Goal: Transaction & Acquisition: Purchase product/service

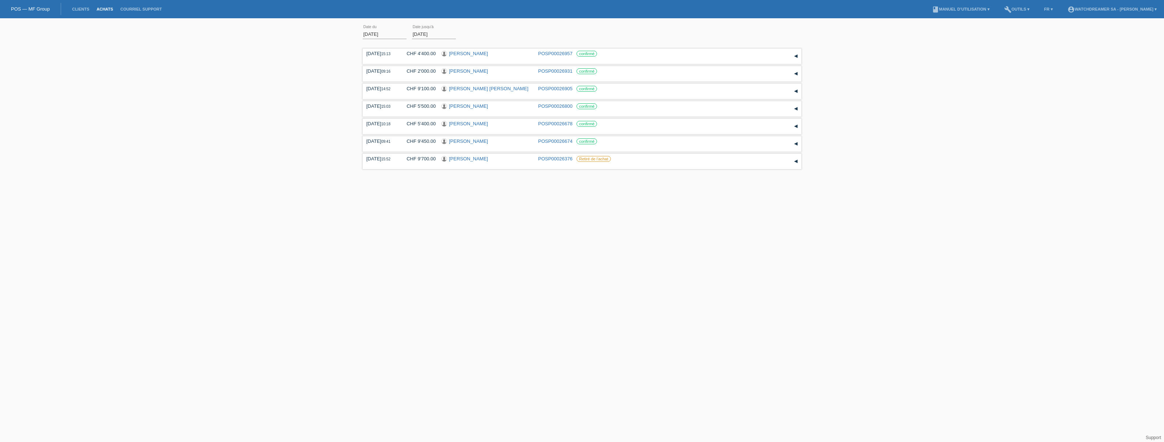
click at [96, 171] on html "POS — MF Group Clients Achats Courriel Support menu account_circle Watchdreamer…" at bounding box center [582, 85] width 1164 height 171
click at [88, 11] on link "Clients" at bounding box center [80, 9] width 24 height 4
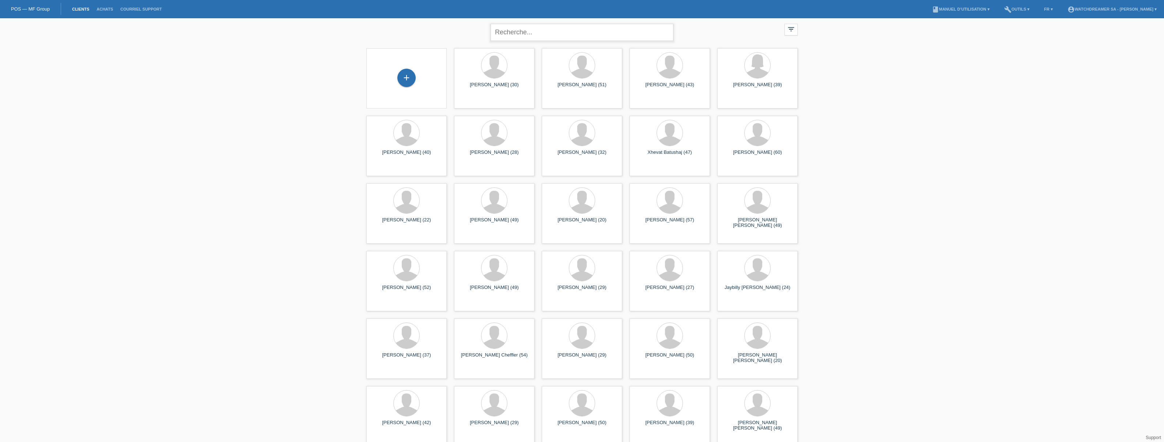
click at [507, 33] on input "text" at bounding box center [581, 32] width 183 height 17
paste input "Sven Martin"
type input "[PERSON_NAME]"
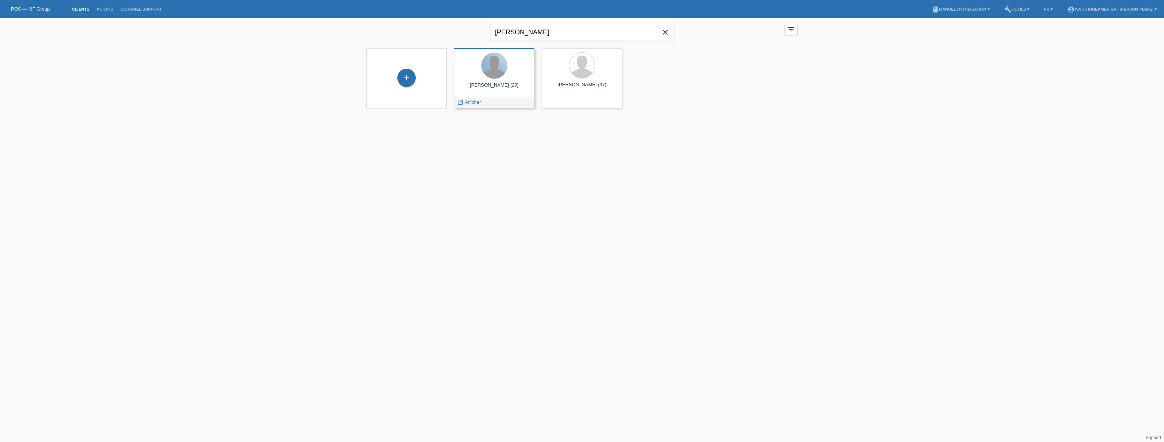
click at [489, 71] on div at bounding box center [494, 66] width 26 height 26
click at [473, 102] on span "Afficher" at bounding box center [473, 101] width 16 height 5
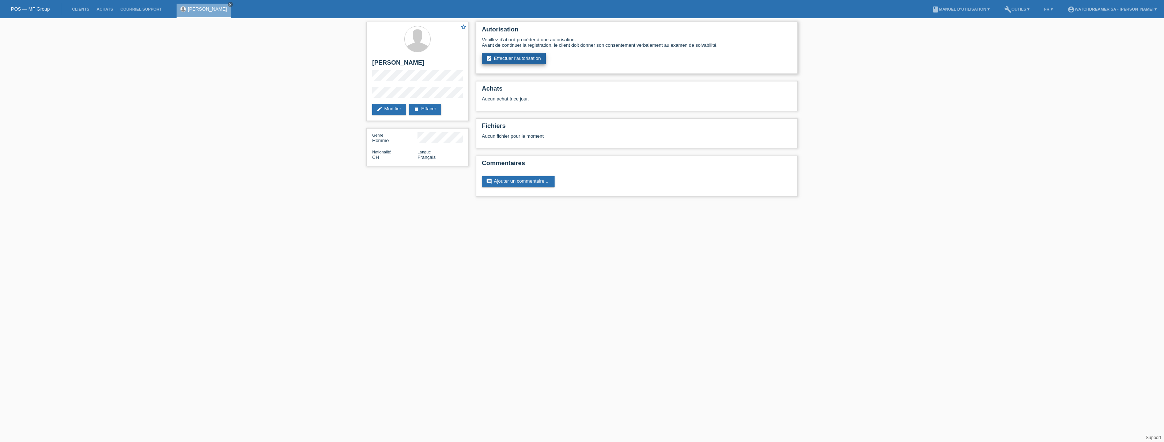
click at [513, 61] on link "assignment_turned_in Effectuer l’autorisation" at bounding box center [514, 58] width 64 height 11
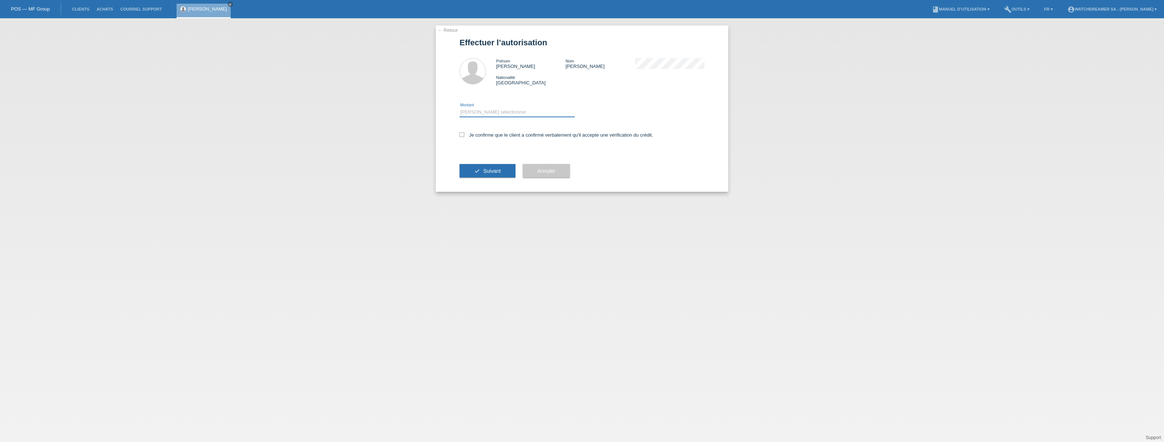
click at [485, 111] on select "Veuillez sélectionner CHF 1.00 - CHF 499.00 CHF 500.00 - CHF 1'999.00 CHF 2'000…" at bounding box center [516, 112] width 115 height 9
select select "3"
click at [459, 108] on select "Veuillez sélectionner CHF 1.00 - CHF 499.00 CHF 500.00 - CHF 1'999.00 CHF 2'000…" at bounding box center [516, 112] width 115 height 9
click at [462, 135] on icon at bounding box center [461, 134] width 5 height 5
click at [462, 135] on input "Je confirme que le client a confirmé verbalement qu'il accepte une vérification…" at bounding box center [461, 134] width 5 height 5
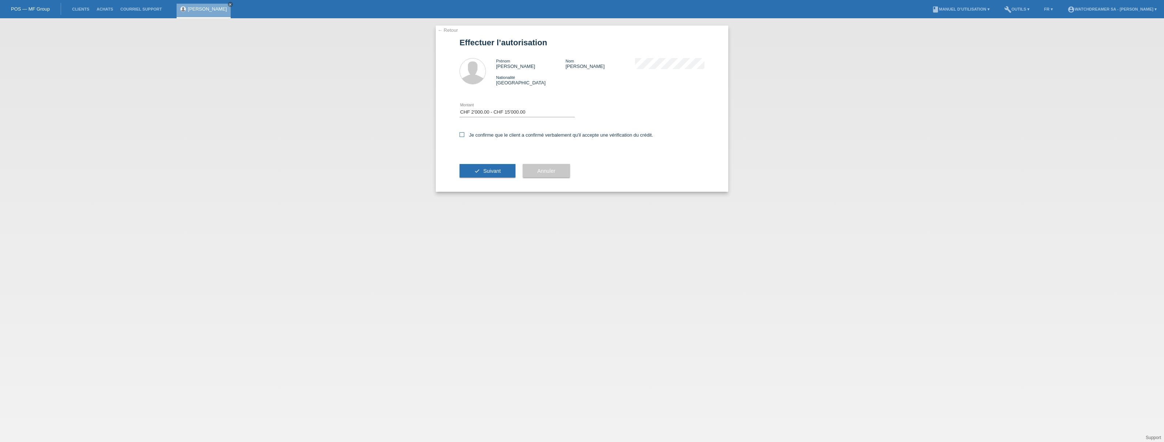
checkbox input "true"
click at [479, 167] on button "check Suivant" at bounding box center [487, 171] width 56 height 14
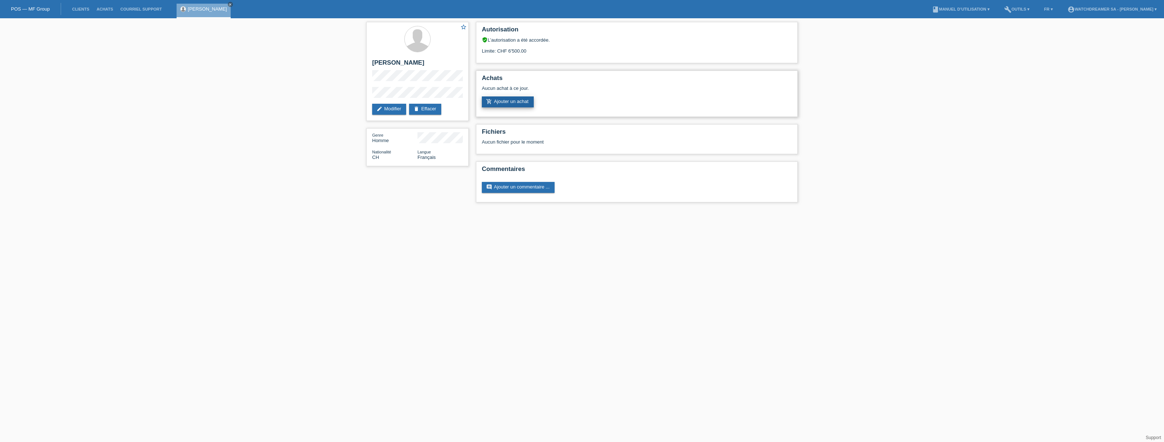
click at [511, 102] on link "add_shopping_cart Ajouter un achat" at bounding box center [508, 101] width 52 height 11
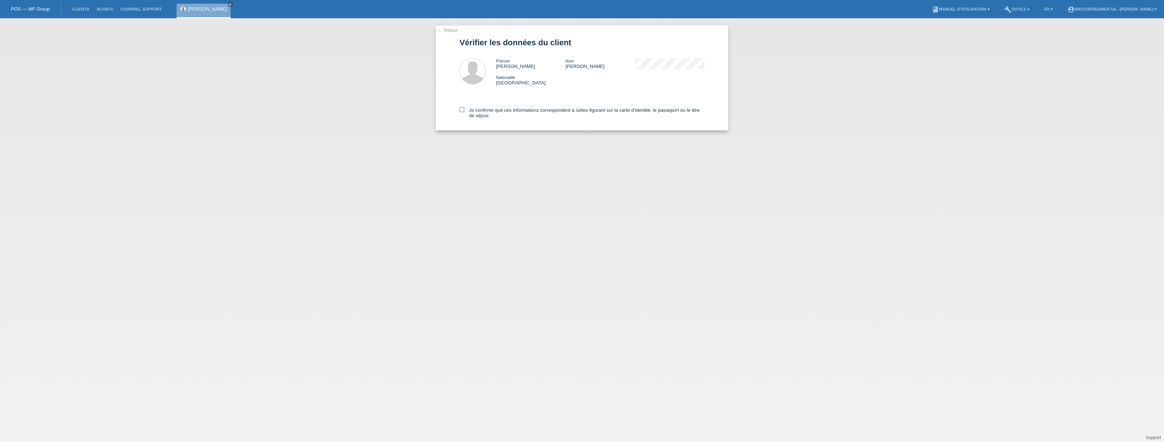
click at [462, 109] on icon at bounding box center [461, 109] width 5 height 5
click at [462, 109] on input "Je confirme que ces informations correspondent à celles figurant sur la carte d…" at bounding box center [461, 109] width 5 height 5
checkbox input "true"
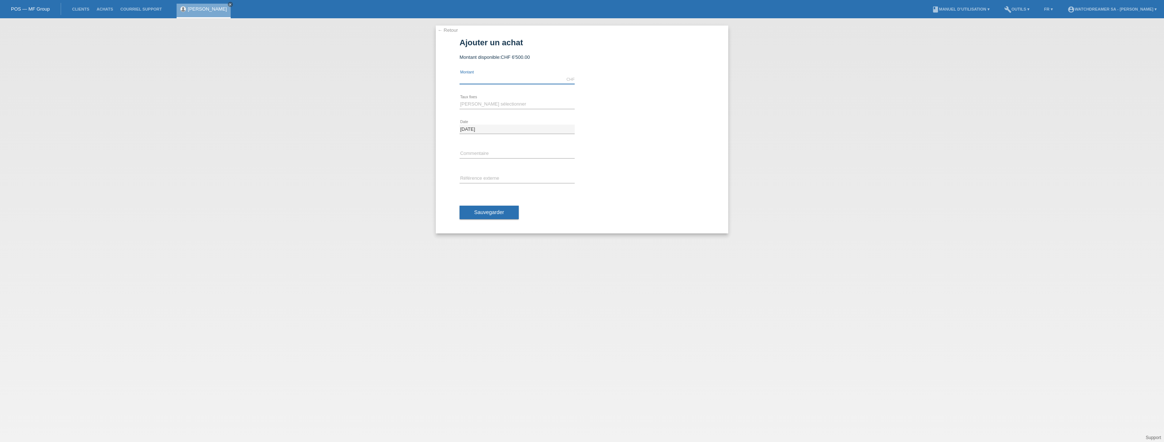
click at [475, 79] on input "text" at bounding box center [516, 79] width 115 height 9
type input "2095.00"
click at [480, 105] on select "Veuillez sélectionner 6 versements 12 versements 24 versements 36 versements 48…" at bounding box center [516, 104] width 115 height 9
select select "625"
click at [459, 100] on select "Veuillez sélectionner 6 versements 12 versements 24 versements 36 versements 48…" at bounding box center [516, 104] width 115 height 9
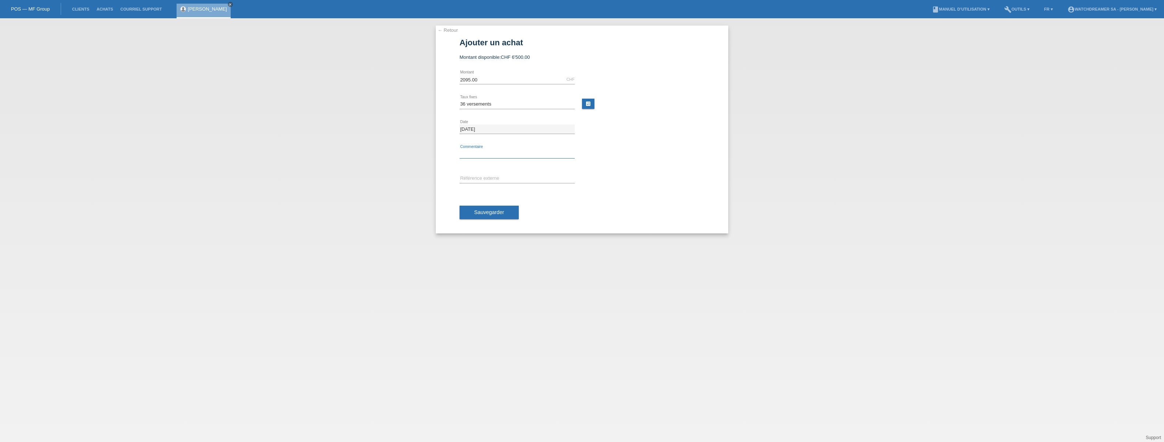
click at [473, 153] on input "text" at bounding box center [516, 153] width 115 height 9
paste input "Frederique Constant Classics Heart Beat Moonphase - 40mm"
type input "Frederique Constant Classics Heart Beat Moonphase - 40mm"
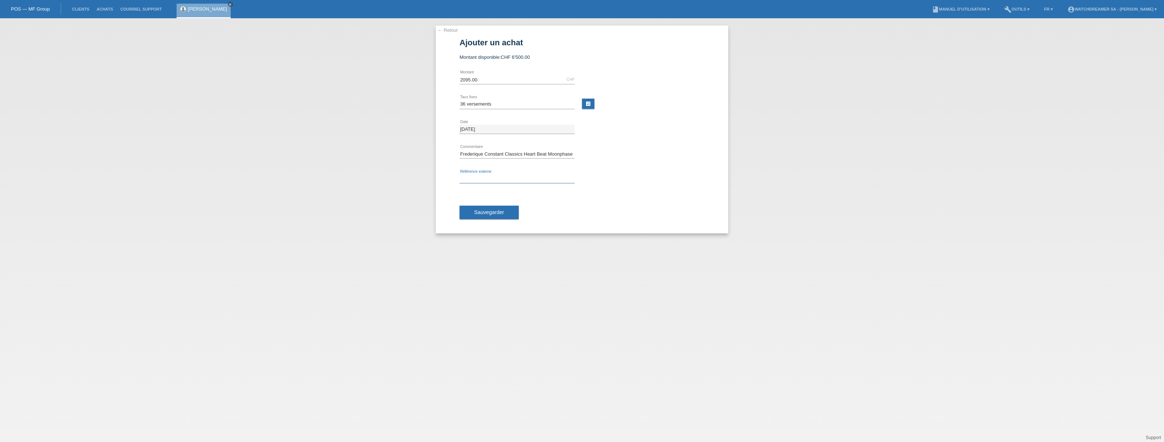
paste input "521177"
type input "521177"
click at [485, 213] on span "Sauvegarder" at bounding box center [489, 212] width 30 height 6
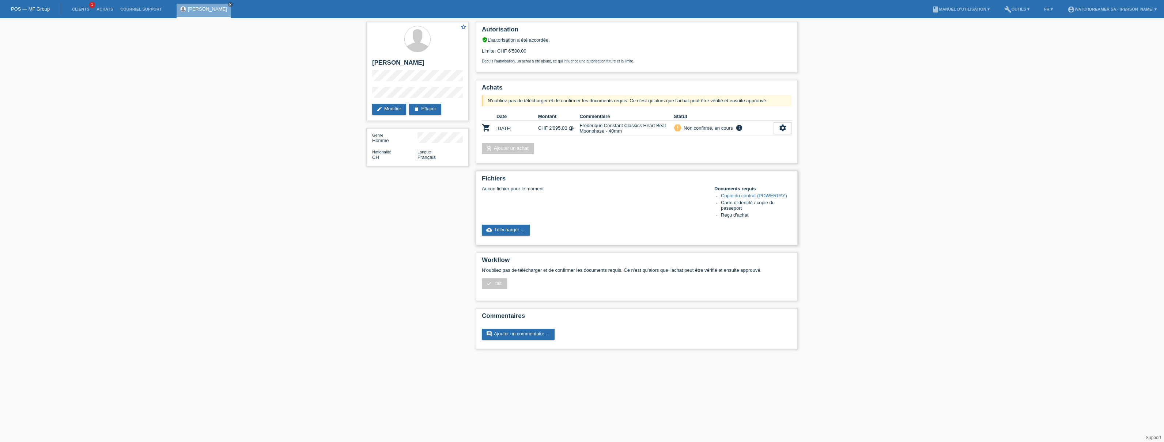
click at [735, 193] on div "Documents requis Copie du contrat (POWERPAY) Carte d'identité / copie du passep…" at bounding box center [752, 202] width 77 height 33
click at [734, 195] on link "Copie du contrat (POWERPAY)" at bounding box center [754, 195] width 66 height 5
click at [517, 229] on link "cloud_upload Télécharger ..." at bounding box center [506, 230] width 48 height 11
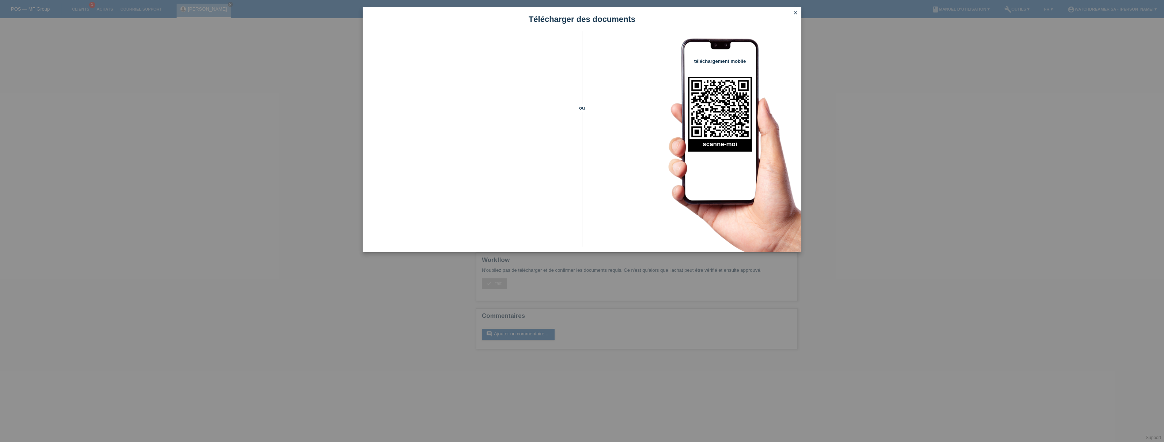
click at [796, 11] on icon "close" at bounding box center [795, 13] width 6 height 6
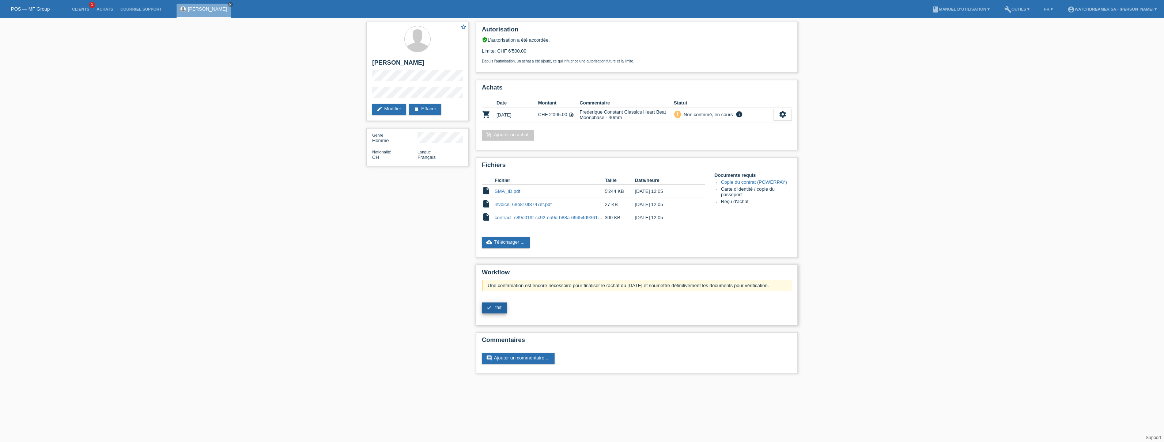
click at [497, 308] on span "fait" at bounding box center [498, 307] width 6 height 5
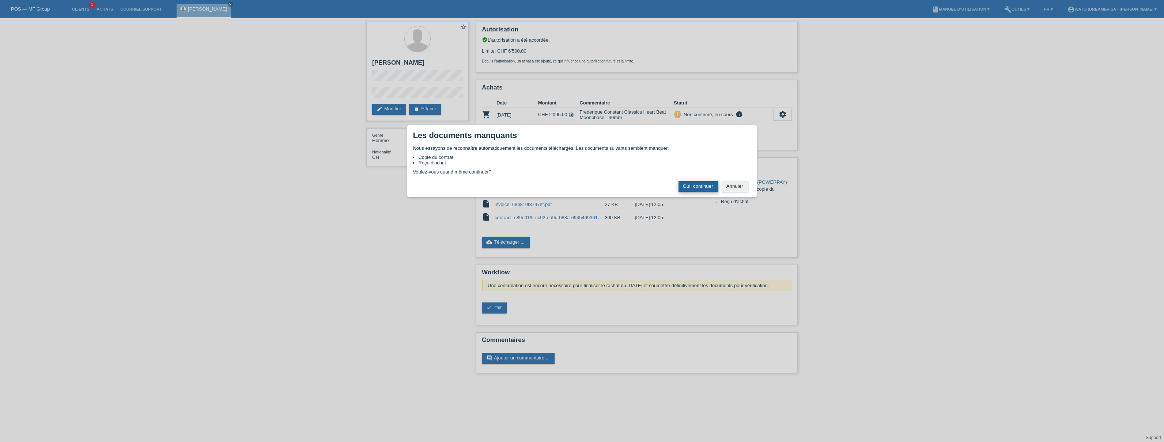
click at [711, 186] on button "Oui, continuer" at bounding box center [698, 186] width 40 height 11
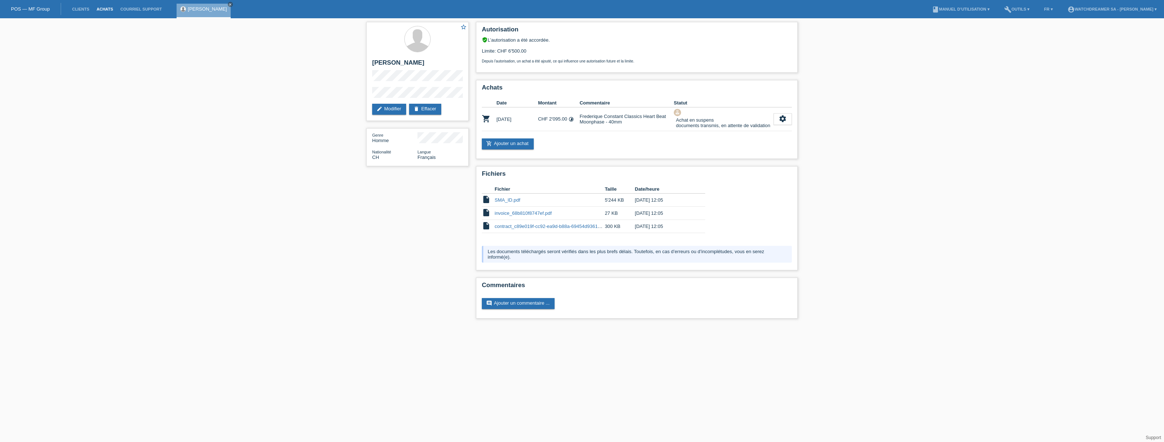
click at [107, 11] on link "Achats" at bounding box center [105, 9] width 24 height 4
